Goal: Task Accomplishment & Management: Manage account settings

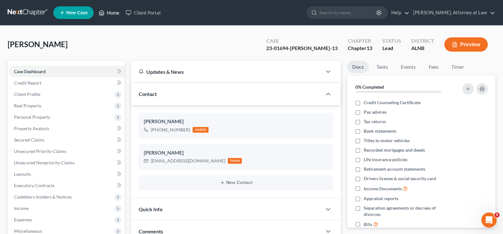
click at [111, 8] on link "Home" at bounding box center [108, 12] width 27 height 11
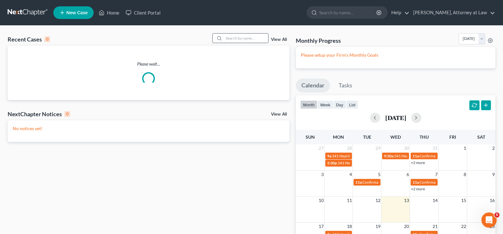
drag, startPoint x: 242, startPoint y: 40, endPoint x: 252, endPoint y: 37, distance: 9.8
click at [244, 40] on input "search" at bounding box center [246, 38] width 44 height 9
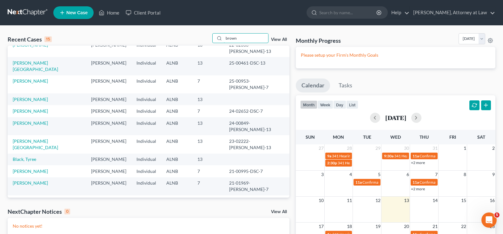
scroll to position [43, 0]
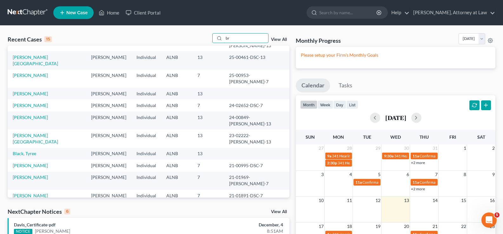
type input "b"
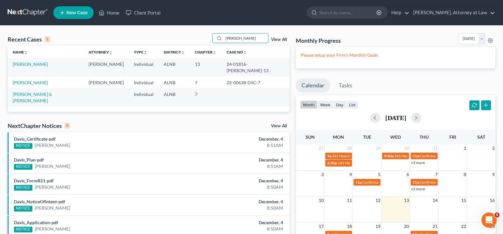
scroll to position [0, 0]
drag, startPoint x: 247, startPoint y: 41, endPoint x: 225, endPoint y: 39, distance: 22.3
click at [225, 39] on input "[PERSON_NAME]" at bounding box center [246, 38] width 44 height 9
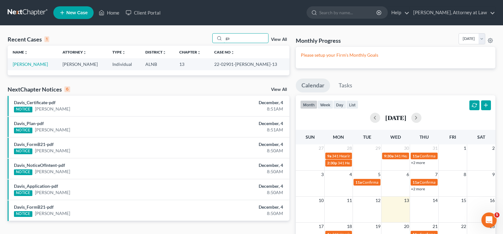
type input "g"
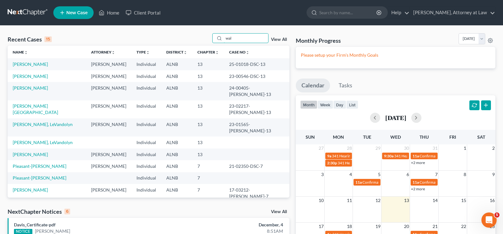
type input "wal"
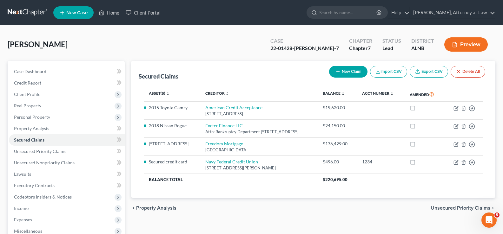
click at [221, 41] on div "Henderson, Tanya Upgraded Case 22-01428-TOM-7 Chapter Chapter 7 Status Lead Dis…" at bounding box center [251, 47] width 487 height 28
click at [113, 13] on link "Home" at bounding box center [108, 12] width 27 height 11
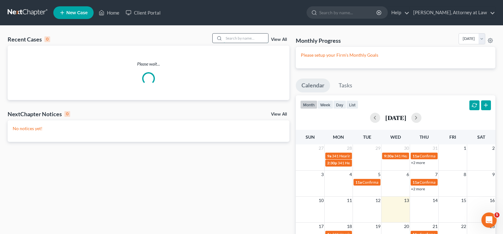
click at [235, 37] on input "search" at bounding box center [246, 38] width 44 height 9
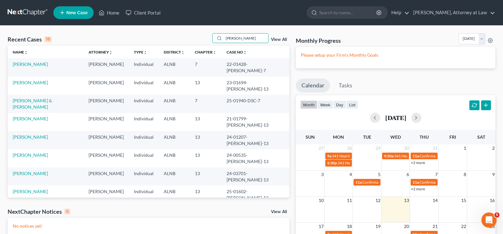
type input "peters"
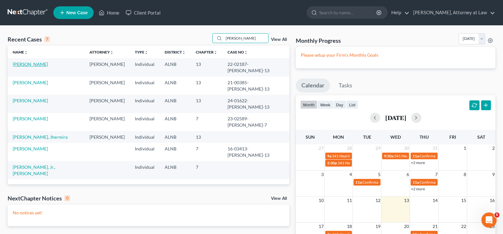
click at [35, 65] on link "[PERSON_NAME]" at bounding box center [30, 64] width 35 height 5
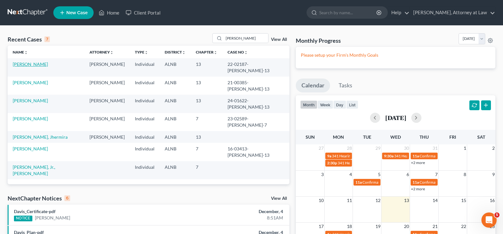
click at [33, 65] on link "[PERSON_NAME]" at bounding box center [30, 64] width 35 height 5
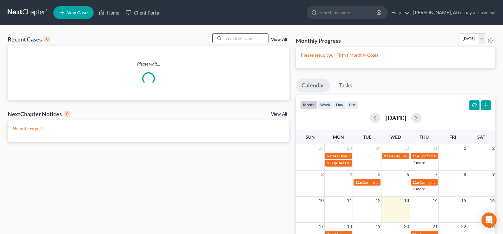
drag, startPoint x: 243, startPoint y: 46, endPoint x: 243, endPoint y: 42, distance: 3.5
click at [243, 45] on div "Recent Cases 0 View All Please wait..." at bounding box center [149, 66] width 282 height 67
click at [240, 38] on input "search" at bounding box center [246, 38] width 44 height 9
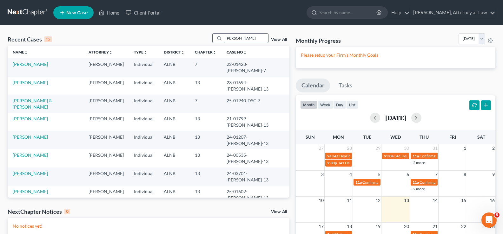
type input "[PERSON_NAME]"
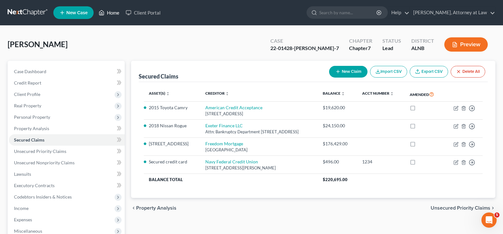
click at [112, 13] on link "Home" at bounding box center [108, 12] width 27 height 11
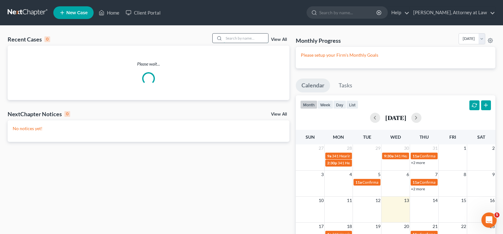
click at [241, 36] on input "search" at bounding box center [246, 38] width 44 height 9
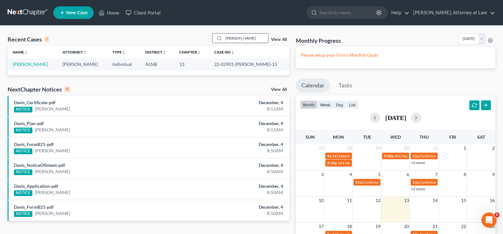
type input "gage, alan"
click at [18, 61] on td "[PERSON_NAME]" at bounding box center [33, 64] width 50 height 12
click at [17, 65] on link "[PERSON_NAME]" at bounding box center [30, 64] width 35 height 5
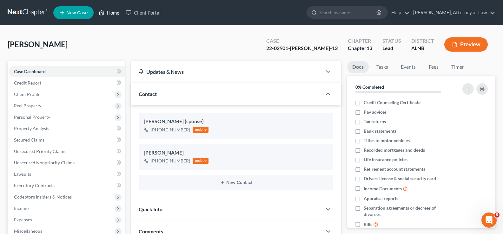
click at [112, 13] on link "Home" at bounding box center [108, 12] width 27 height 11
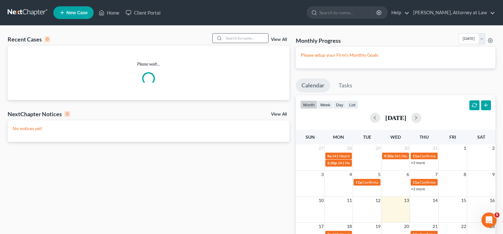
drag, startPoint x: 239, startPoint y: 32, endPoint x: 240, endPoint y: 38, distance: 6.7
click at [239, 35] on div "Recent Cases 0 View All Please wait... NextChapter Notices 0 View All No notice…" at bounding box center [251, 173] width 503 height 294
click at [240, 38] on input "search" at bounding box center [246, 38] width 44 height 9
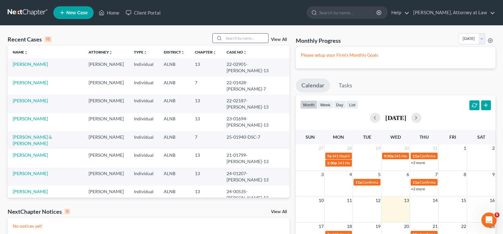
click at [229, 38] on input "search" at bounding box center [246, 38] width 44 height 9
type input "rose"
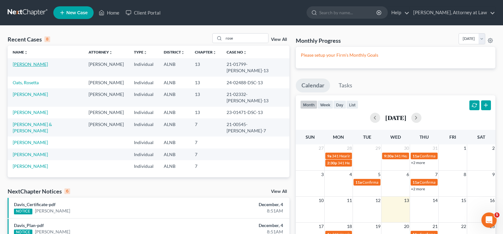
click at [26, 65] on link "[PERSON_NAME]" at bounding box center [30, 64] width 35 height 5
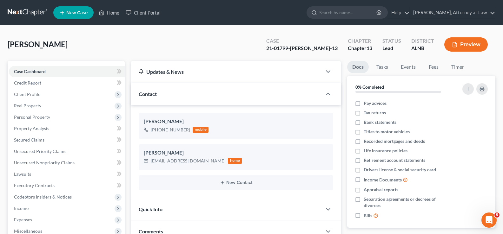
scroll to position [12, 0]
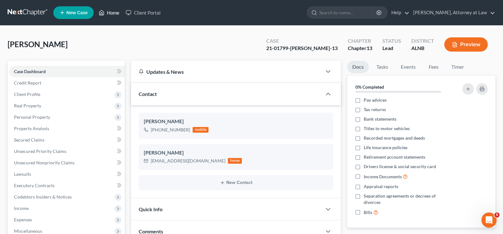
click at [109, 12] on link "Home" at bounding box center [108, 12] width 27 height 11
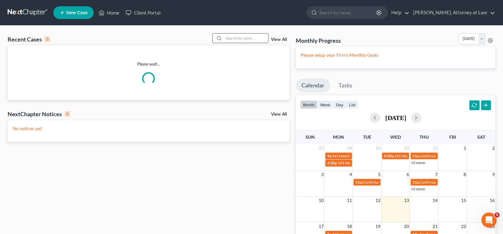
click at [237, 36] on input "search" at bounding box center [246, 38] width 44 height 9
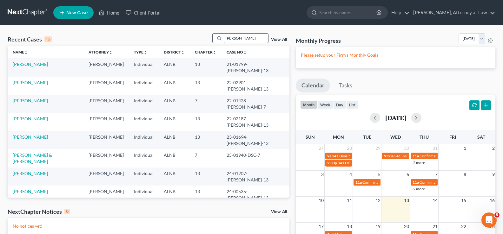
type input "peters"
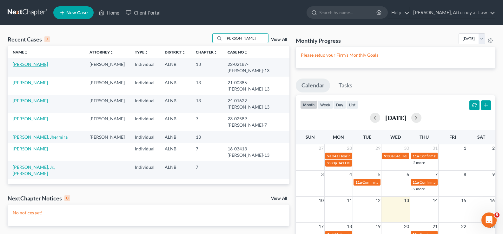
click at [33, 63] on link "[PERSON_NAME]" at bounding box center [30, 64] width 35 height 5
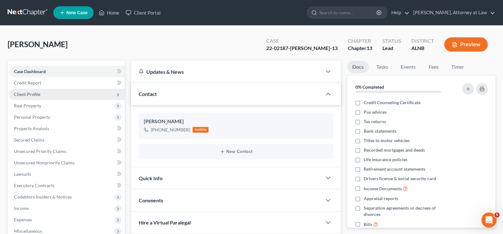
click at [35, 94] on span "Client Profile" at bounding box center [27, 94] width 26 height 5
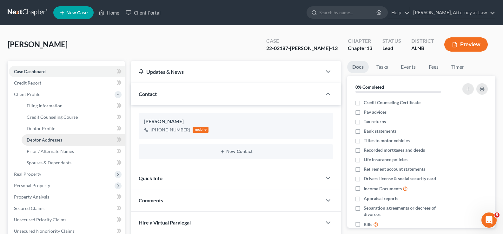
click at [54, 139] on span "Debtor Addresses" at bounding box center [45, 139] width 36 height 5
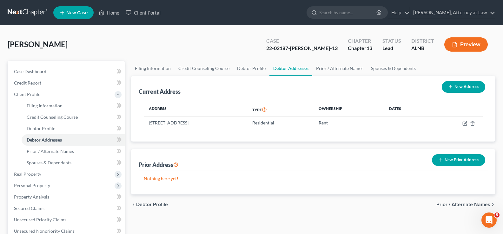
drag, startPoint x: 189, startPoint y: 122, endPoint x: 141, endPoint y: 122, distance: 48.2
click at [141, 122] on div "Address Type Ownership Dates 1044 Rose Hill Circle, Hueytown, AL 35023 Resident…" at bounding box center [313, 119] width 349 height 44
click at [163, 127] on td "1044 Rose Hill Circle, Hueytown, AL 35023" at bounding box center [195, 123] width 103 height 12
drag, startPoint x: 147, startPoint y: 130, endPoint x: 152, endPoint y: 127, distance: 5.0
click at [147, 130] on div "Address Type Ownership Dates 1044 Rose Hill Circle, Hueytown, AL 35023 Resident…" at bounding box center [313, 119] width 349 height 44
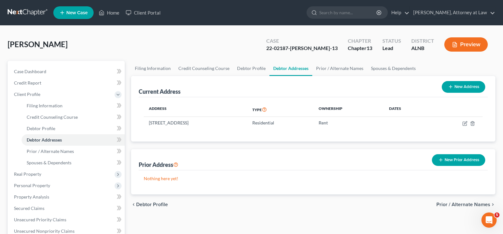
click at [173, 132] on div "Address Type Ownership Dates 1044 Rose Hill Circle, Hueytown, AL 35023 Resident…" at bounding box center [313, 119] width 349 height 44
drag, startPoint x: 190, startPoint y: 123, endPoint x: 145, endPoint y: 123, distance: 45.0
click at [145, 123] on td "1044 Rose Hill Circle, Hueytown, AL 35023" at bounding box center [195, 123] width 103 height 12
copy td "1044 Rose Hill Circle"
click at [30, 66] on link "Case Dashboard" at bounding box center [67, 71] width 116 height 11
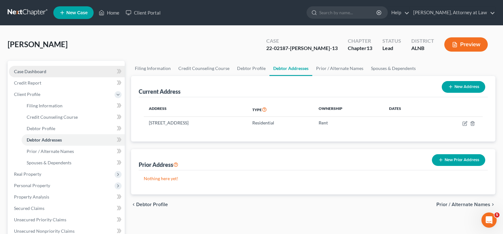
click at [29, 70] on span "Case Dashboard" at bounding box center [30, 71] width 32 height 5
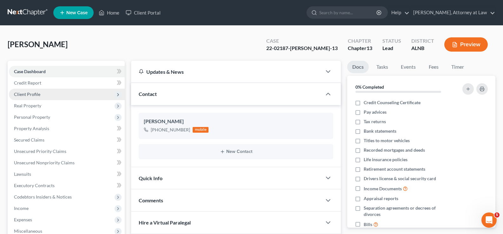
click at [24, 92] on span "Client Profile" at bounding box center [27, 94] width 26 height 5
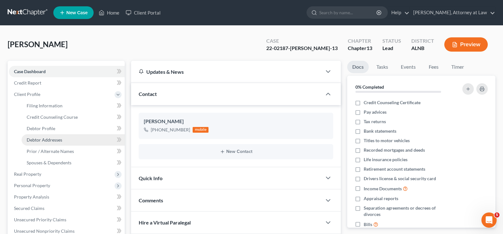
click at [50, 140] on span "Debtor Addresses" at bounding box center [45, 139] width 36 height 5
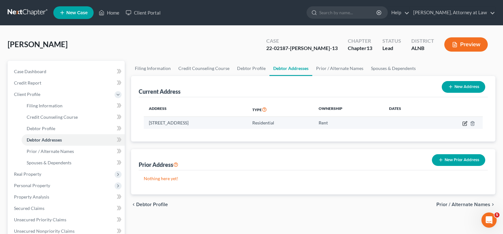
click at [465, 124] on icon "button" at bounding box center [465, 122] width 3 height 3
select select "0"
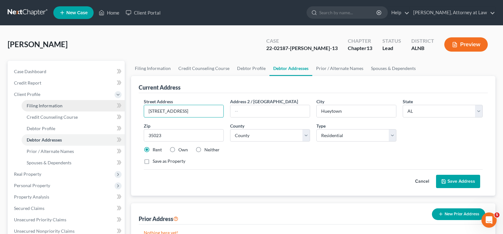
drag, startPoint x: 194, startPoint y: 110, endPoint x: 100, endPoint y: 100, distance: 94.8
click at [101, 101] on div "Petition Navigation Case Dashboard Payments Invoices Payments Payments Credit R…" at bounding box center [251, 227] width 494 height 332
type input "4140 Main Street"
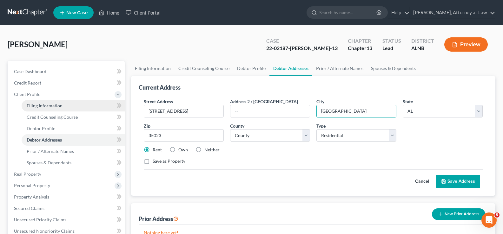
type input "Brighton"
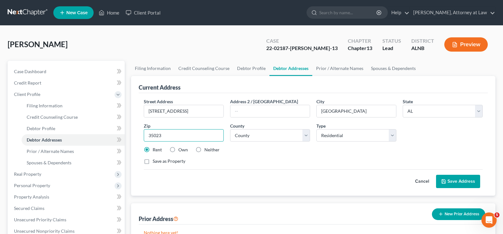
click at [179, 137] on input "35023" at bounding box center [184, 135] width 80 height 13
click at [169, 139] on input "35023" at bounding box center [184, 135] width 80 height 13
click at [170, 135] on input "35023" at bounding box center [184, 135] width 80 height 13
type input "35020"
click at [472, 180] on button "Save Address" at bounding box center [458, 181] width 44 height 13
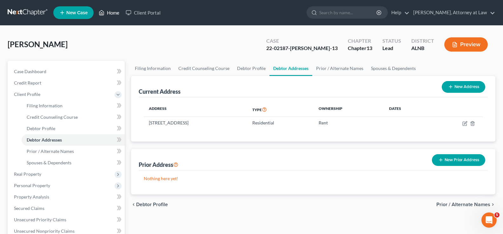
drag, startPoint x: 112, startPoint y: 14, endPoint x: 332, endPoint y: 41, distance: 222.0
click at [112, 14] on link "Home" at bounding box center [108, 12] width 27 height 11
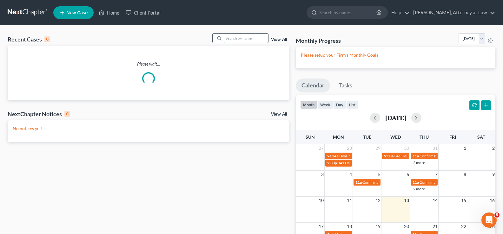
click at [243, 40] on input "search" at bounding box center [246, 38] width 44 height 9
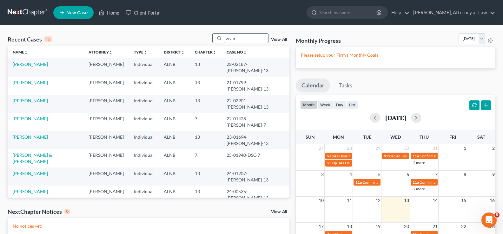
type input "orum"
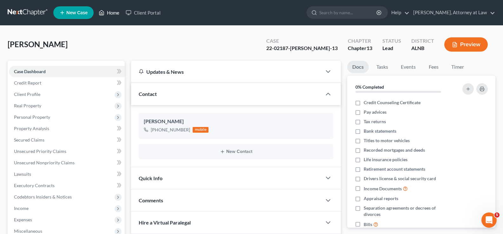
click at [113, 14] on link "Home" at bounding box center [108, 12] width 27 height 11
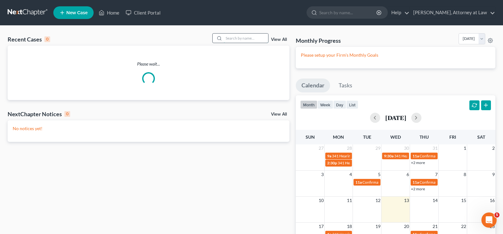
click at [232, 40] on input "search" at bounding box center [246, 38] width 44 height 9
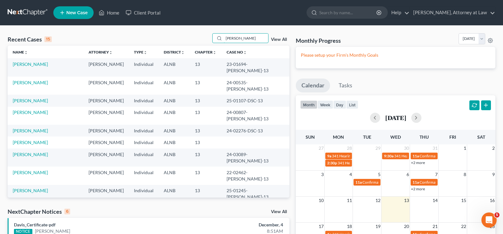
type input "[PERSON_NAME]"
